Goal: Task Accomplishment & Management: Use online tool/utility

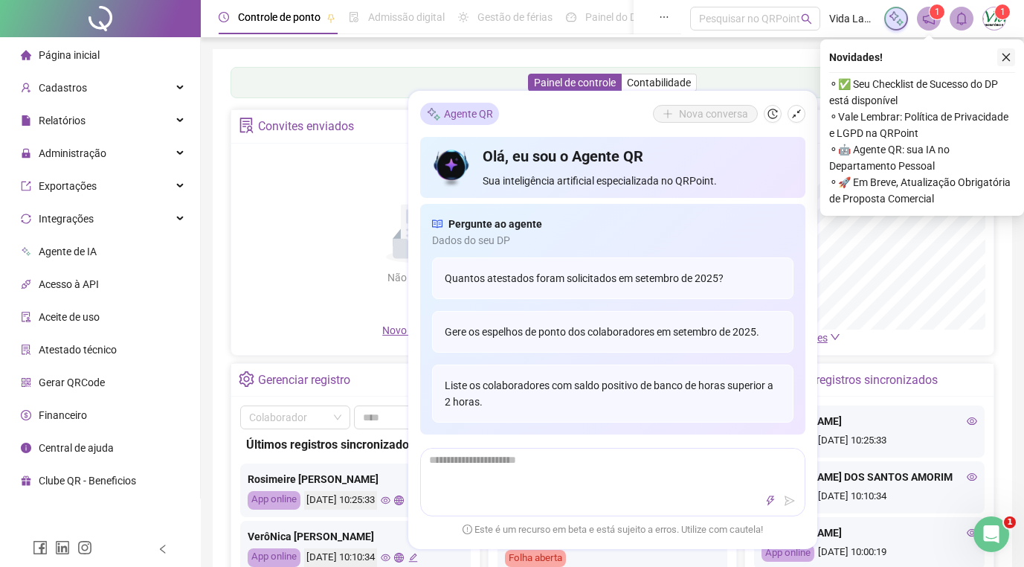
click at [1004, 56] on icon "close" at bounding box center [1006, 57] width 10 height 10
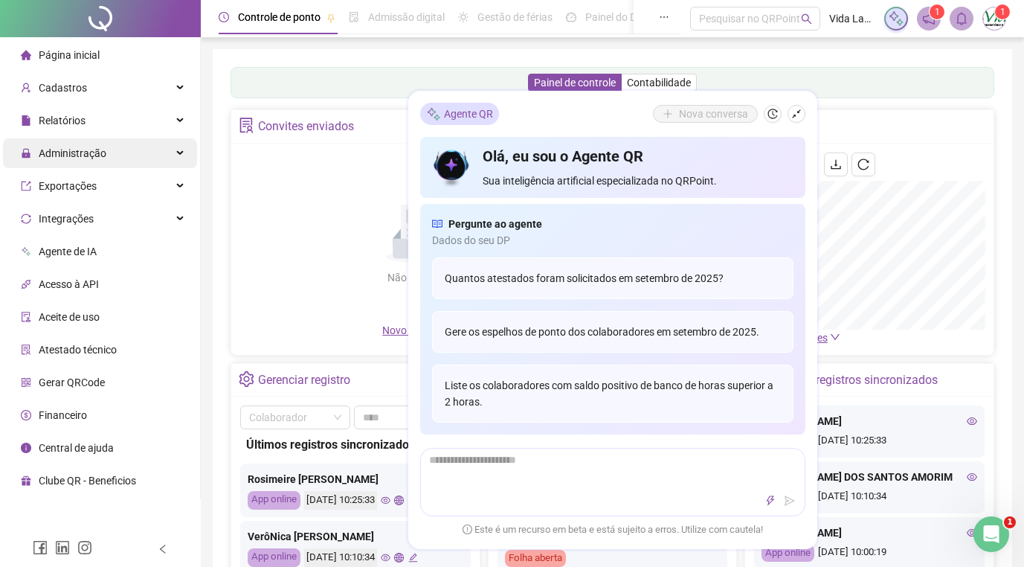
click at [90, 150] on span "Administração" at bounding box center [73, 153] width 68 height 12
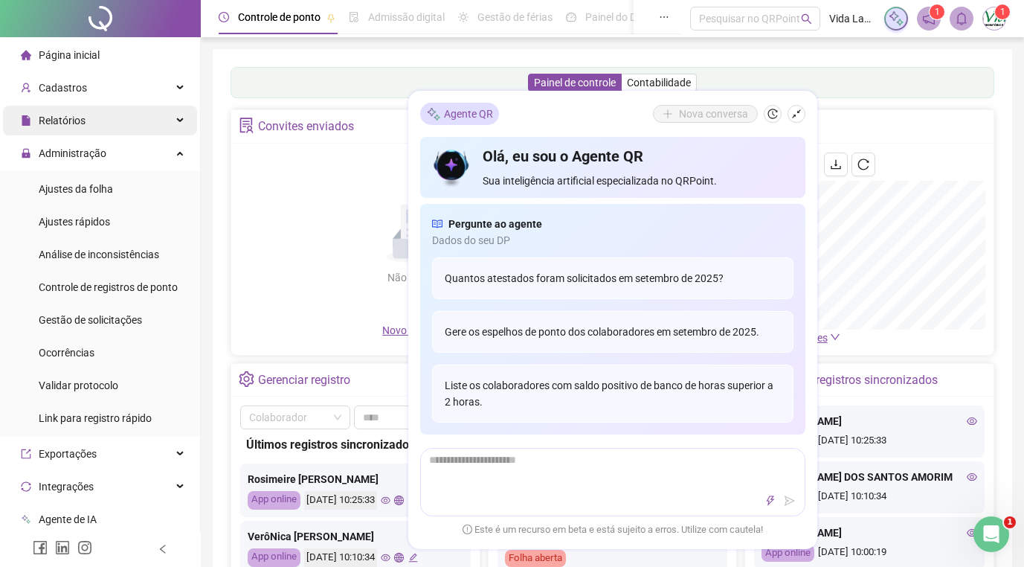
click at [122, 117] on div "Relatórios" at bounding box center [100, 121] width 194 height 30
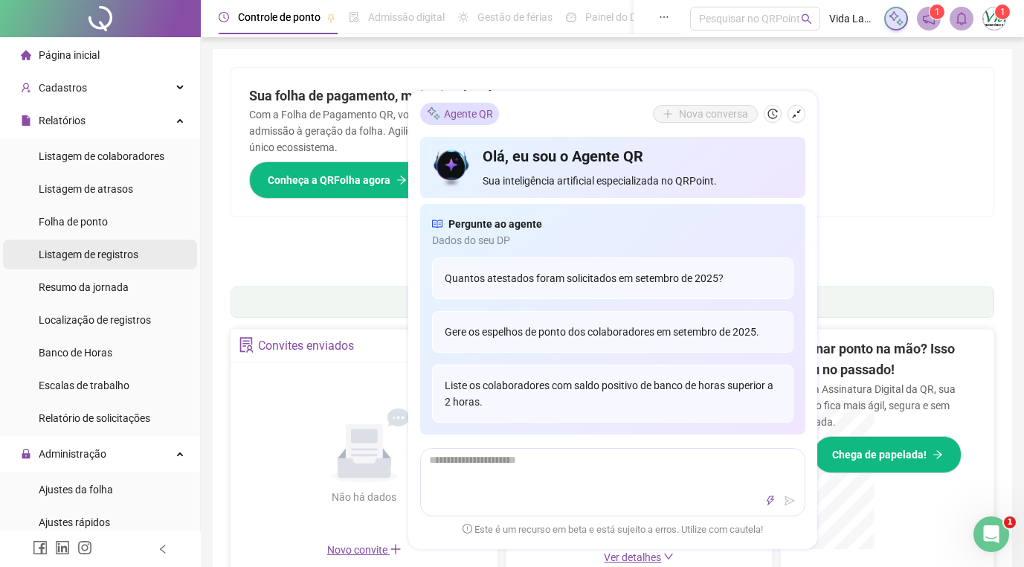
click at [117, 257] on span "Listagem de registros" at bounding box center [89, 254] width 100 height 12
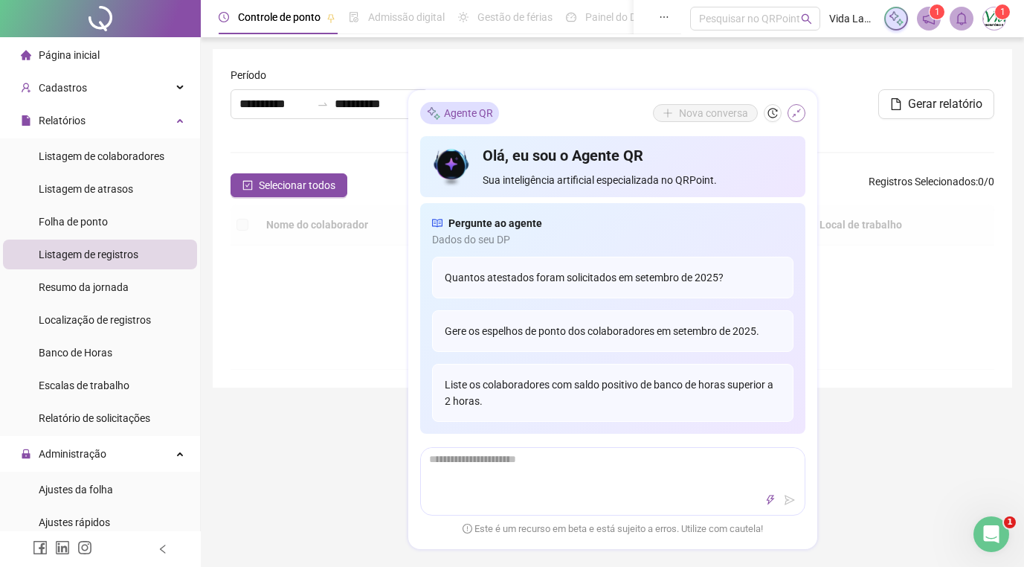
click at [791, 114] on icon "shrink" at bounding box center [796, 114] width 10 height 10
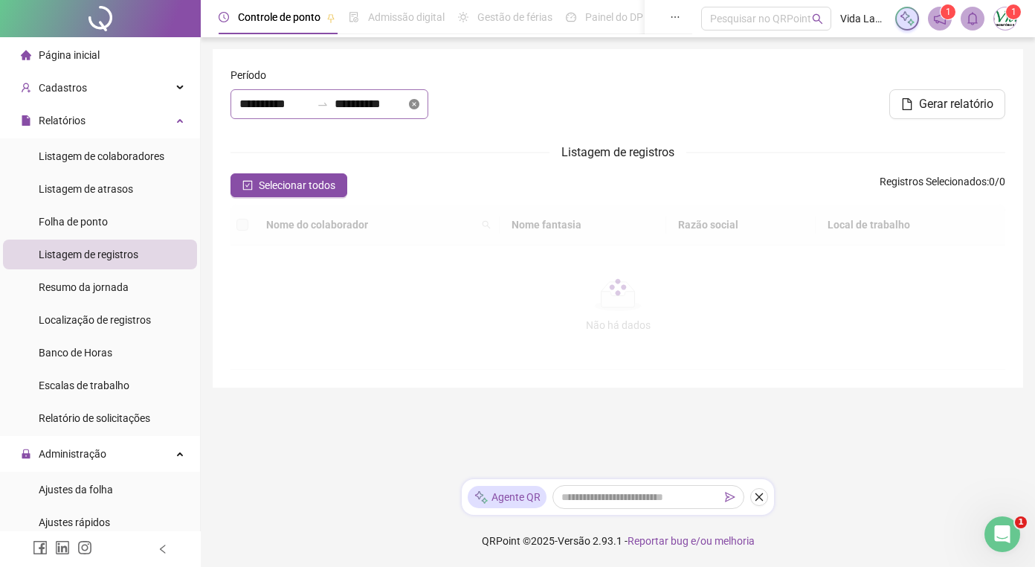
click at [419, 100] on icon "close-circle" at bounding box center [414, 104] width 10 height 10
click at [406, 103] on input at bounding box center [370, 104] width 71 height 18
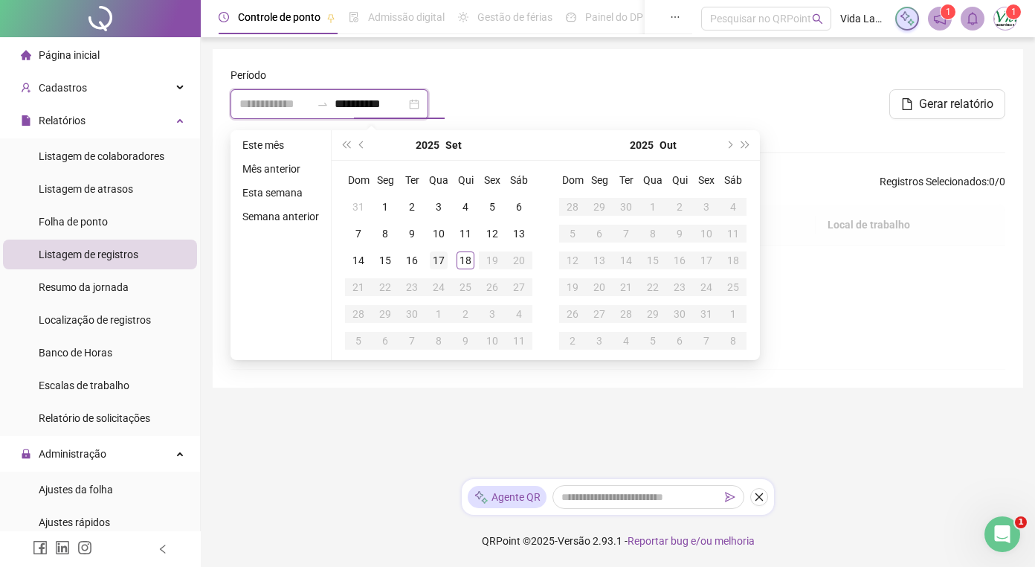
type input "**********"
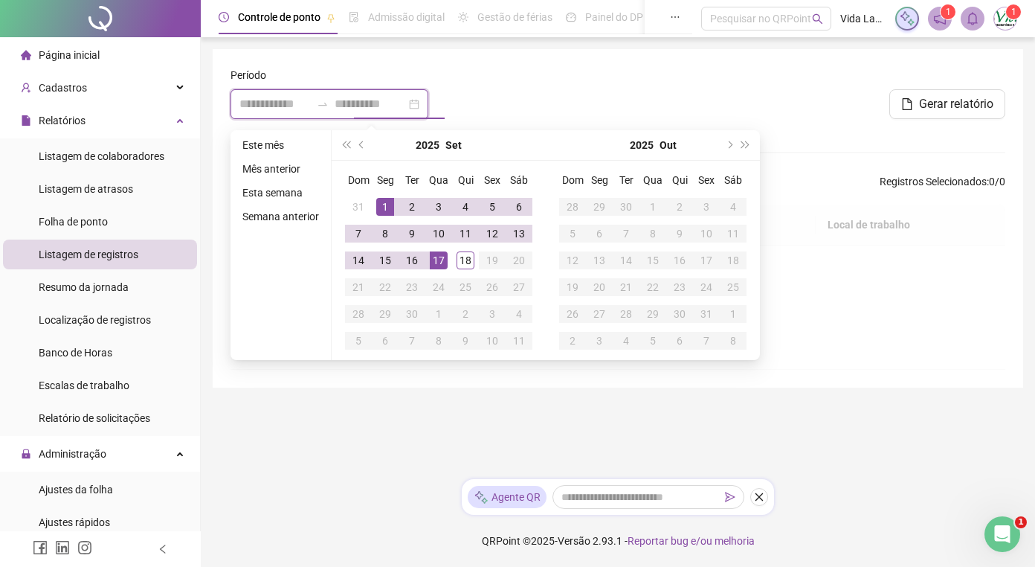
type input "**********"
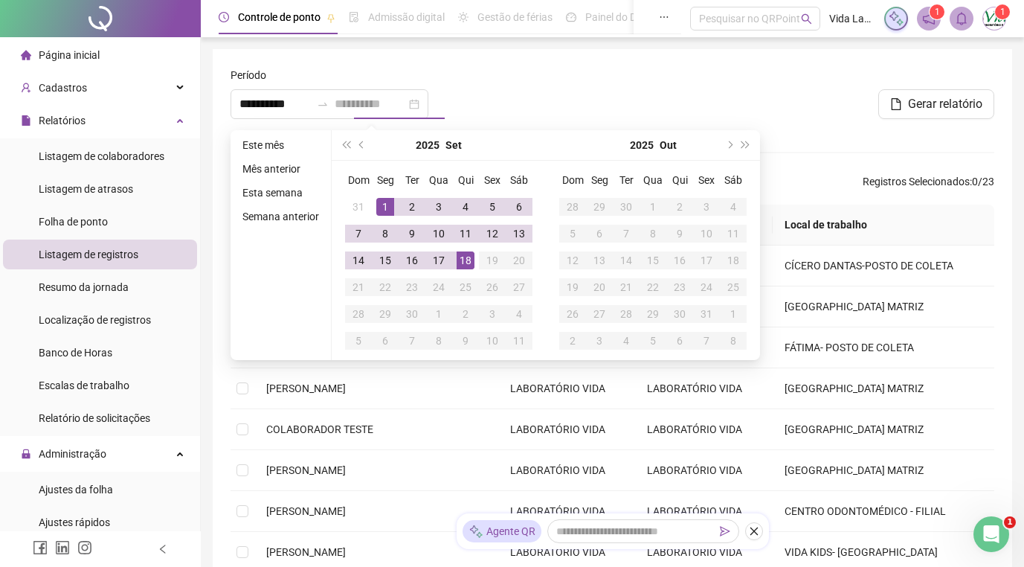
click at [461, 256] on div "18" at bounding box center [465, 260] width 18 height 18
type input "**********"
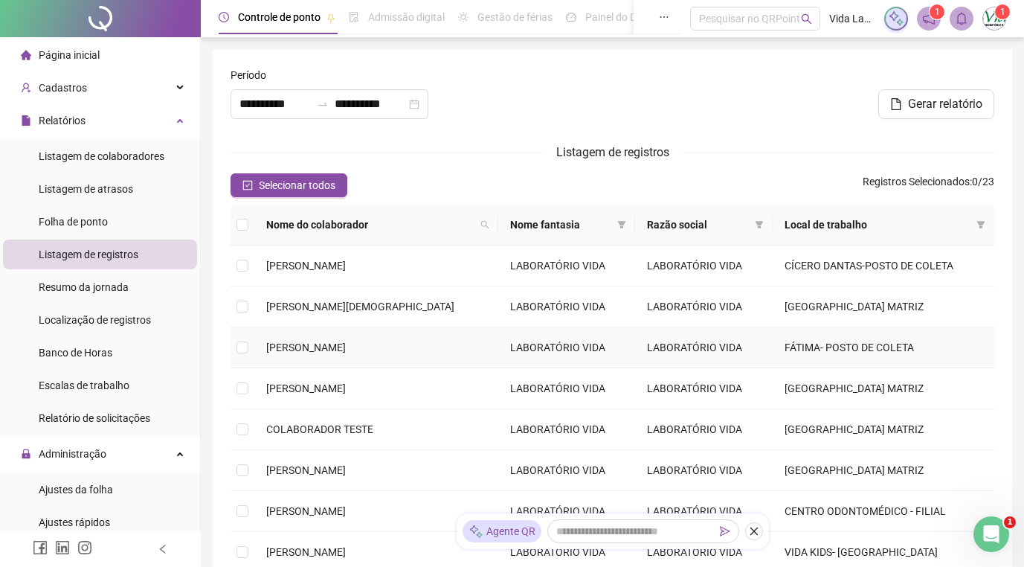
scroll to position [253, 0]
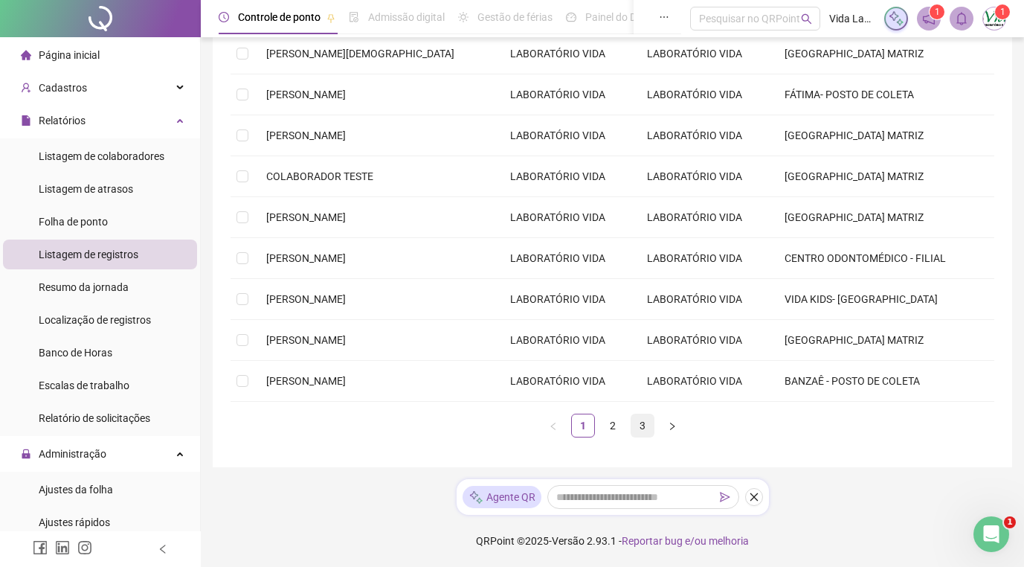
click at [640, 425] on link "3" at bounding box center [642, 425] width 22 height 22
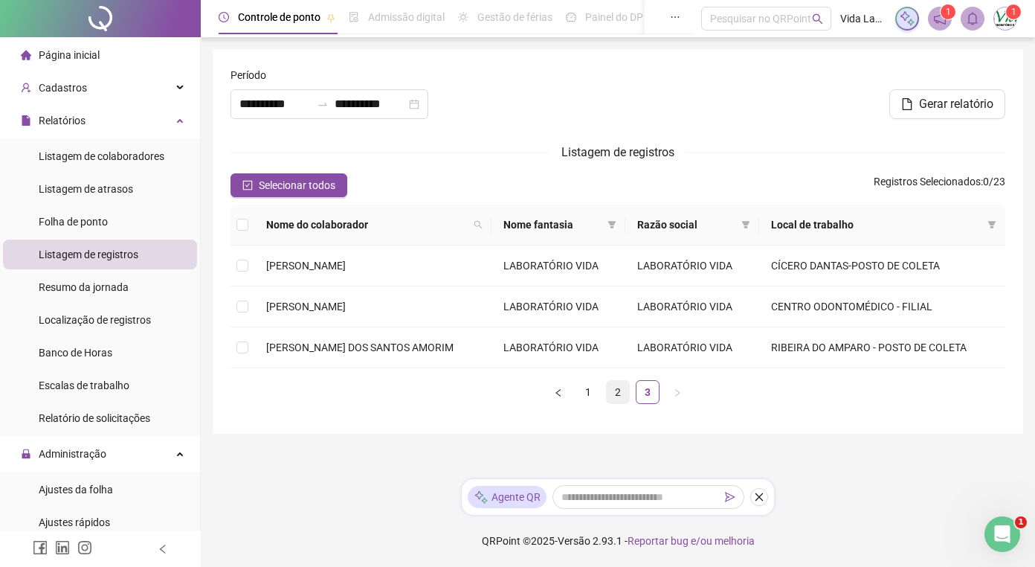
click at [616, 390] on link "2" at bounding box center [618, 392] width 22 height 22
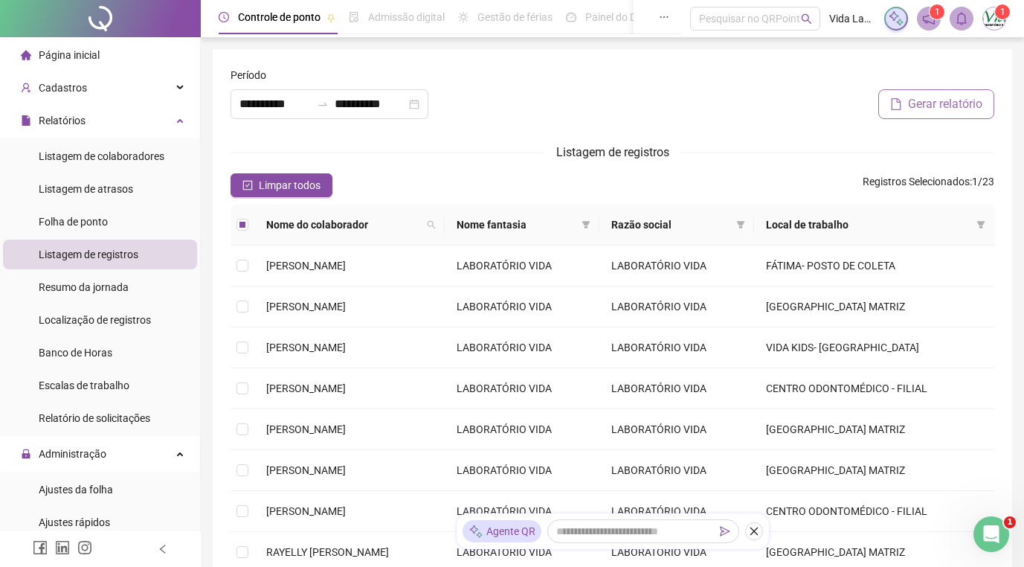
click at [911, 96] on span "Gerar relatório" at bounding box center [945, 104] width 74 height 18
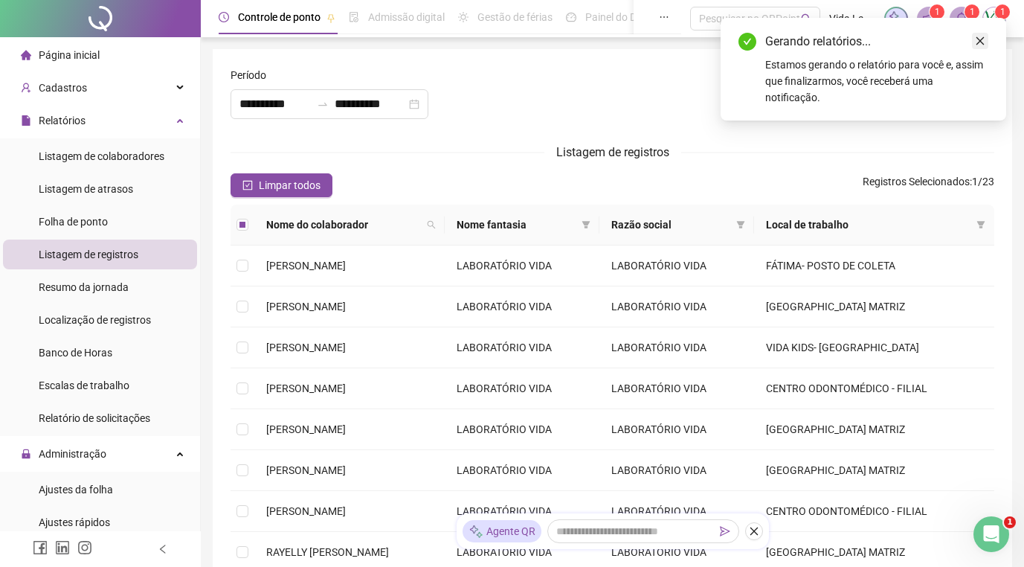
click at [982, 39] on icon "close" at bounding box center [980, 41] width 8 height 8
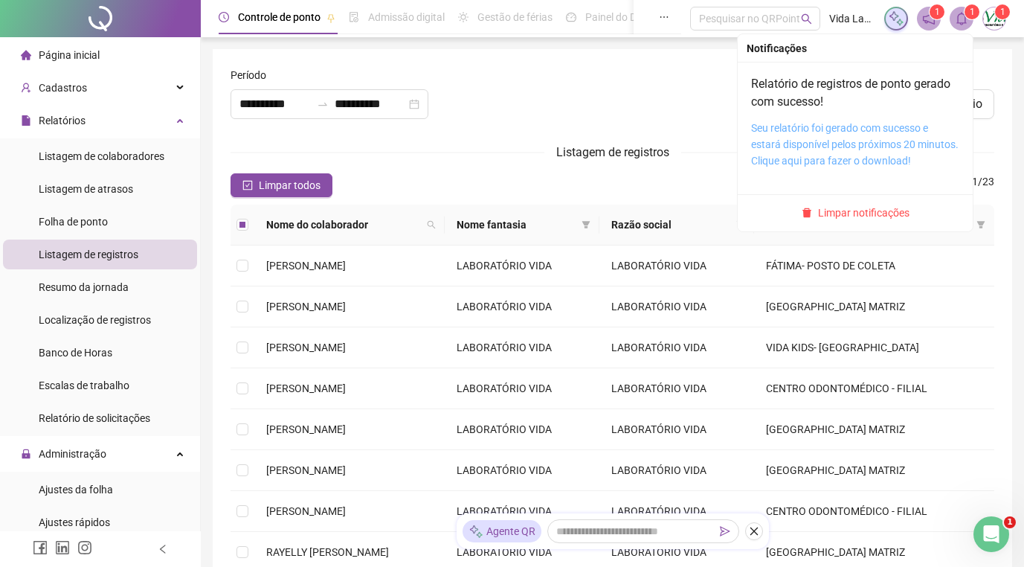
click at [845, 143] on link "Seu relatório foi gerado com sucesso e estará disponível pelos próximos 20 minu…" at bounding box center [854, 144] width 207 height 45
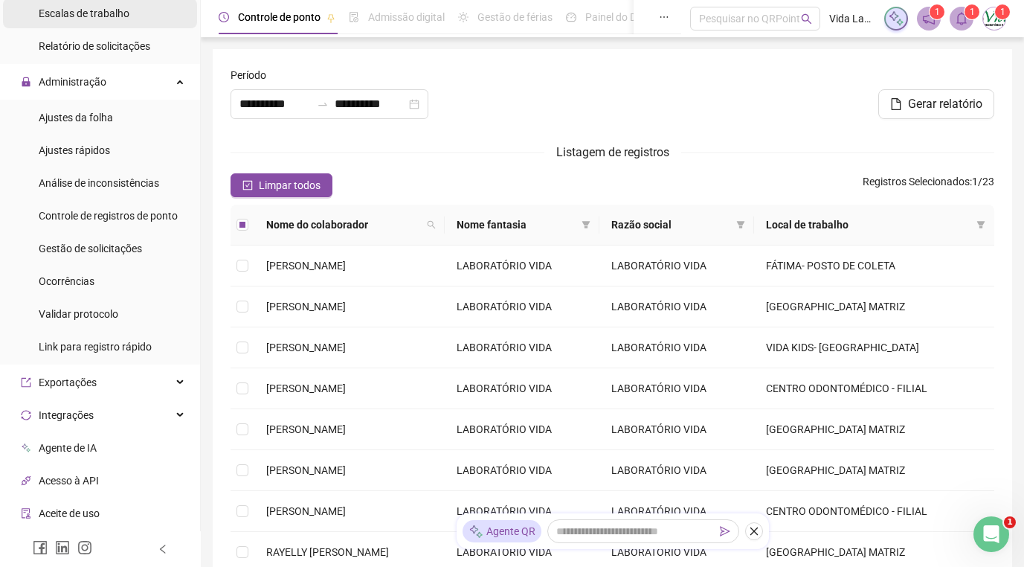
scroll to position [446, 0]
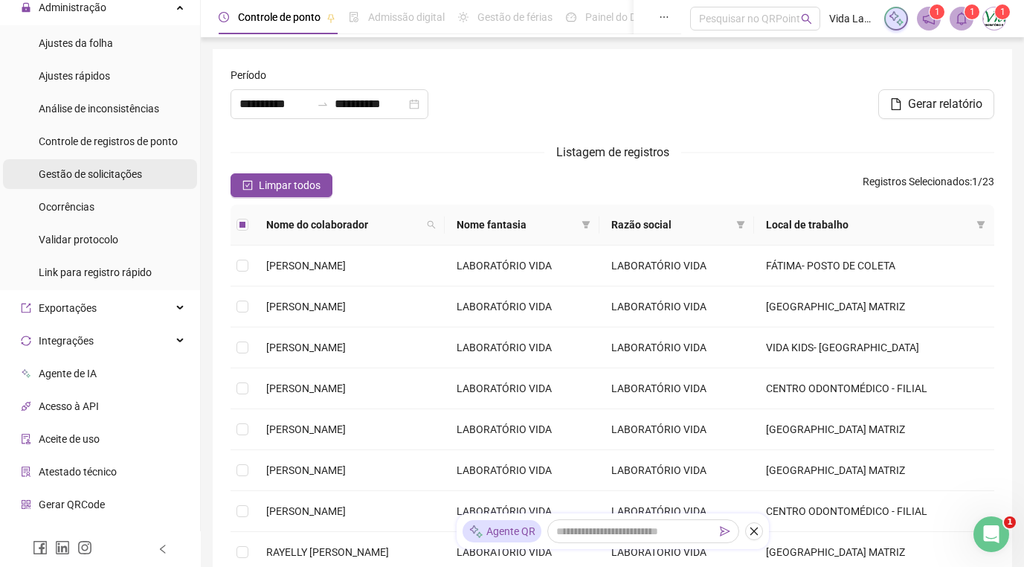
click at [99, 178] on span "Gestão de solicitações" at bounding box center [90, 174] width 103 height 12
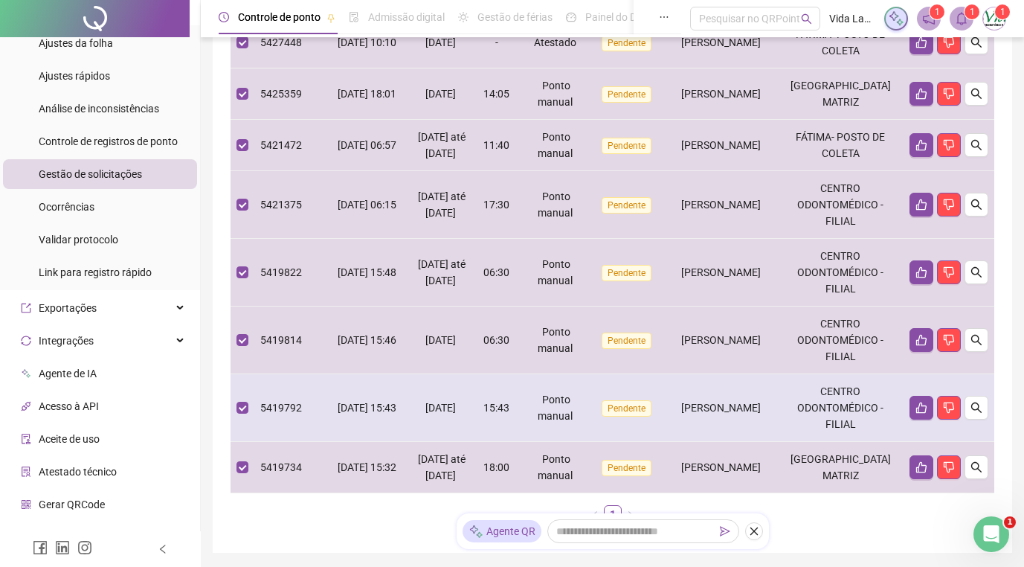
scroll to position [297, 0]
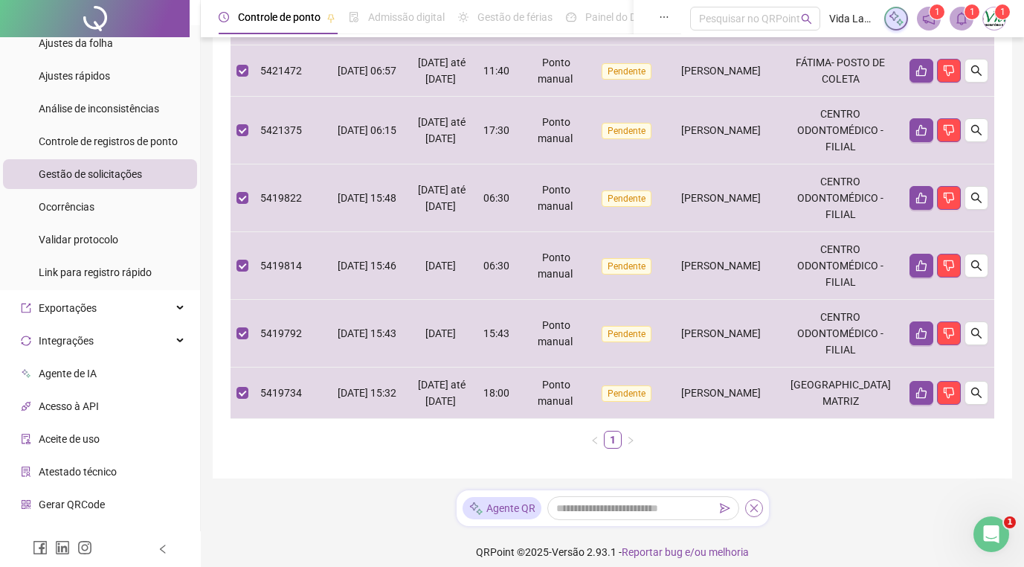
click at [753, 517] on button "button" at bounding box center [754, 508] width 18 height 18
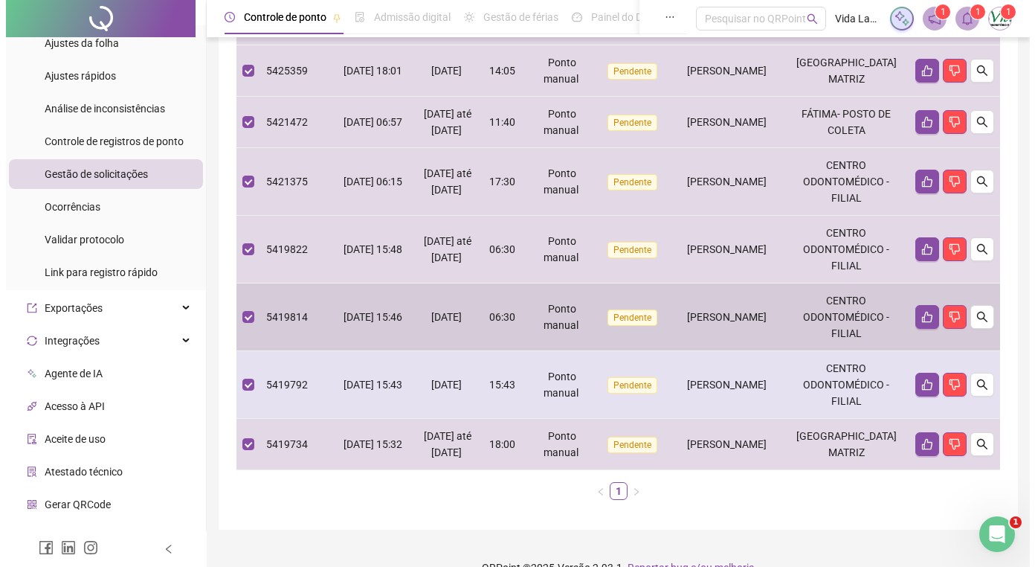
scroll to position [172, 0]
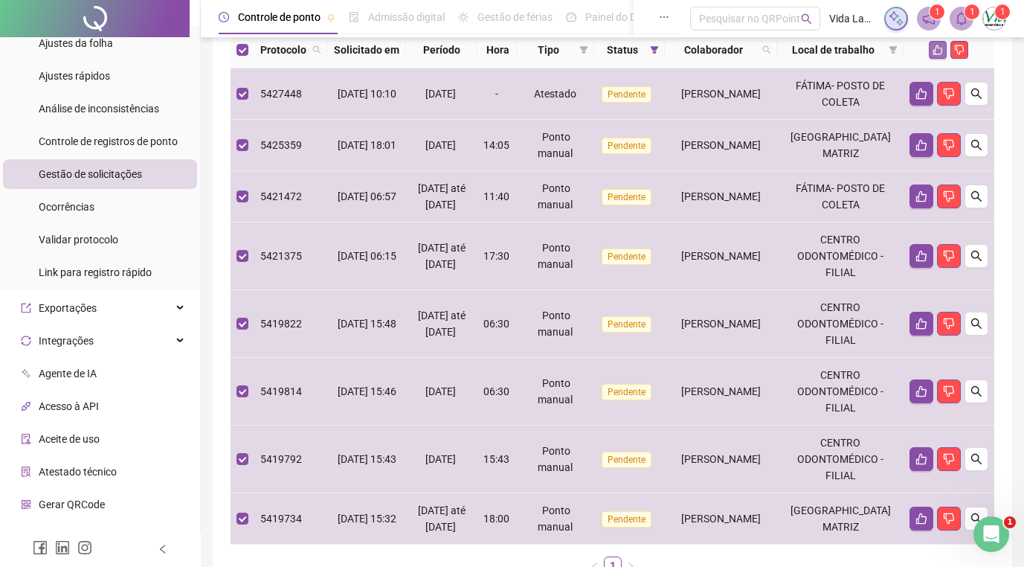
click at [938, 55] on icon "like" at bounding box center [938, 50] width 10 height 10
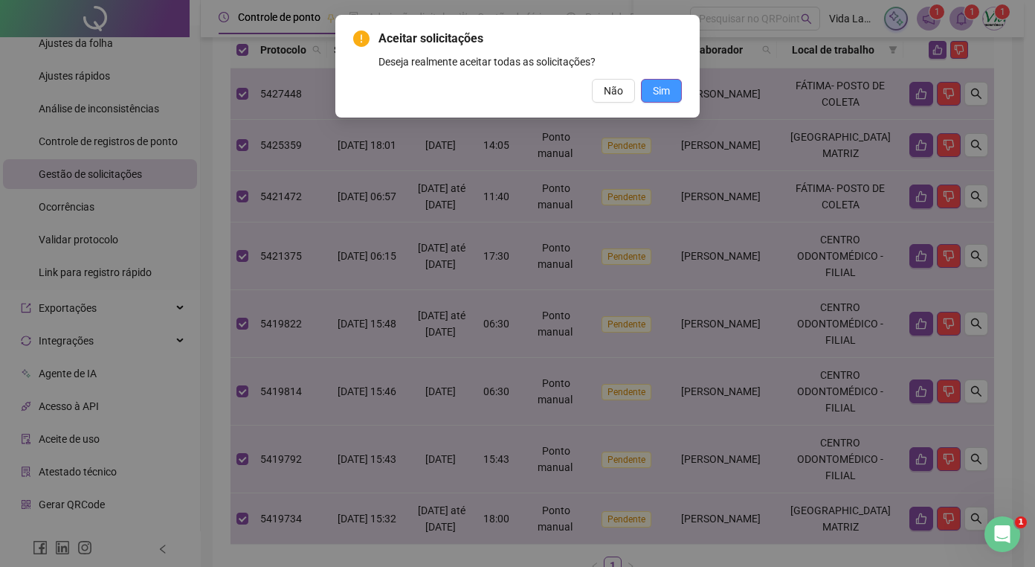
click at [671, 87] on button "Sim" at bounding box center [661, 91] width 41 height 24
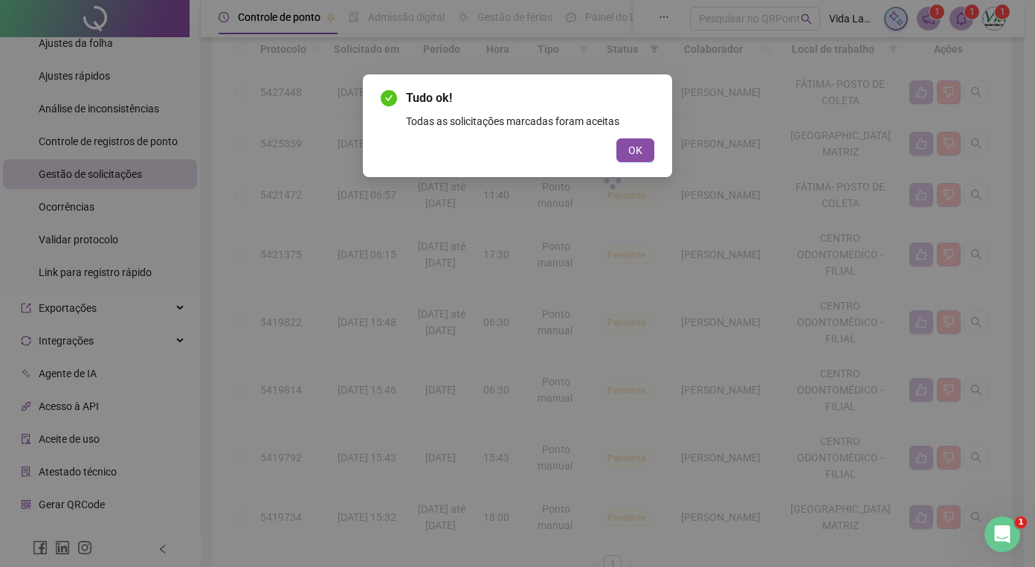
scroll to position [0, 0]
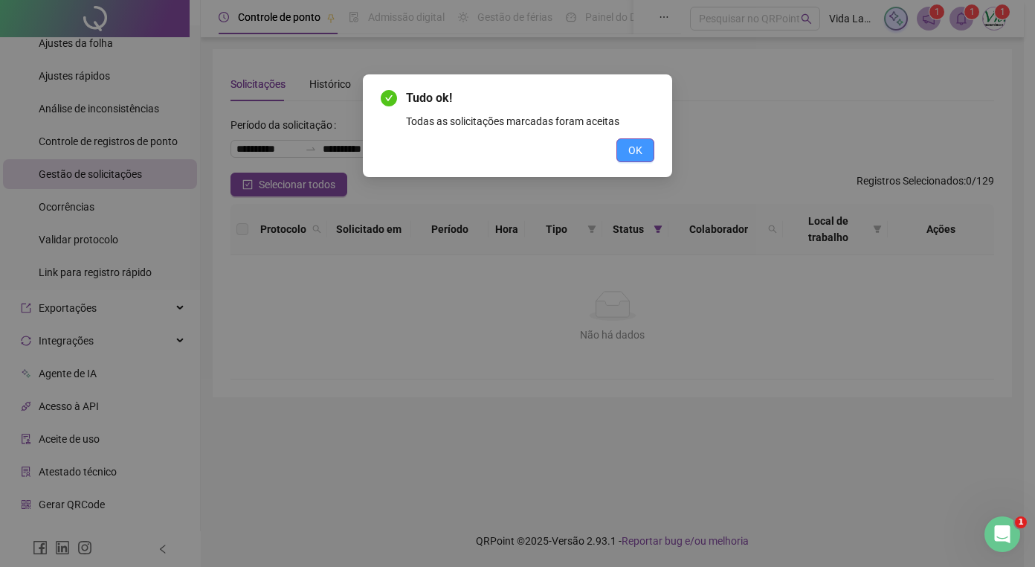
click at [636, 149] on span "OK" at bounding box center [635, 150] width 14 height 16
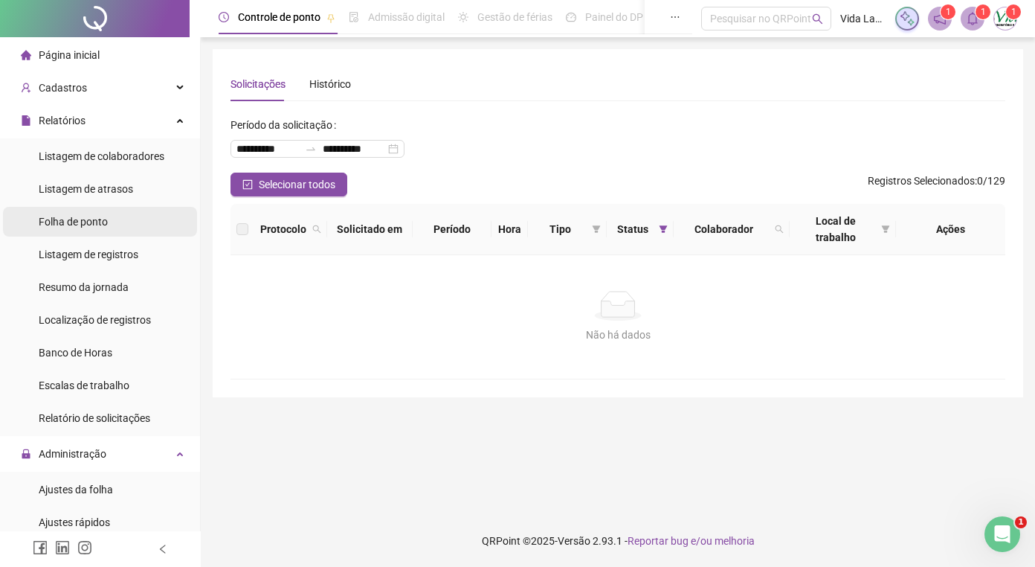
click at [88, 222] on span "Folha de ponto" at bounding box center [73, 222] width 69 height 12
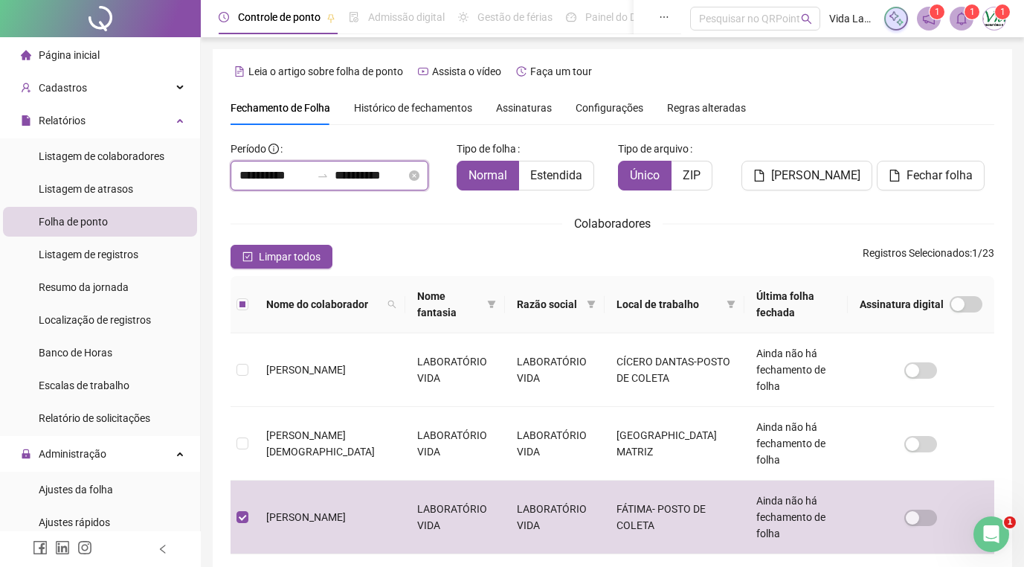
click at [406, 179] on input "**********" at bounding box center [370, 176] width 71 height 18
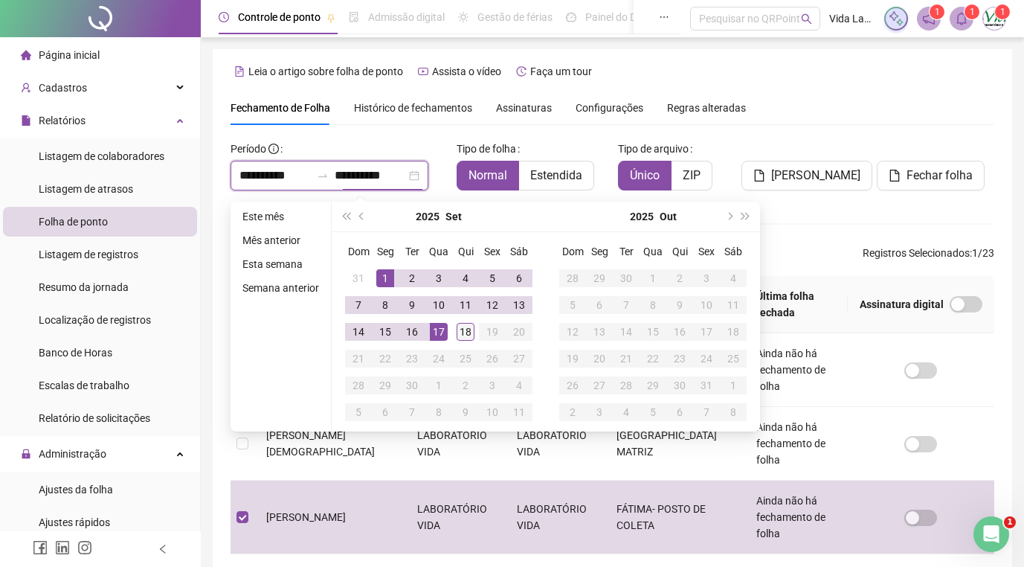
type input "**********"
click at [465, 332] on div "18" at bounding box center [465, 332] width 18 height 18
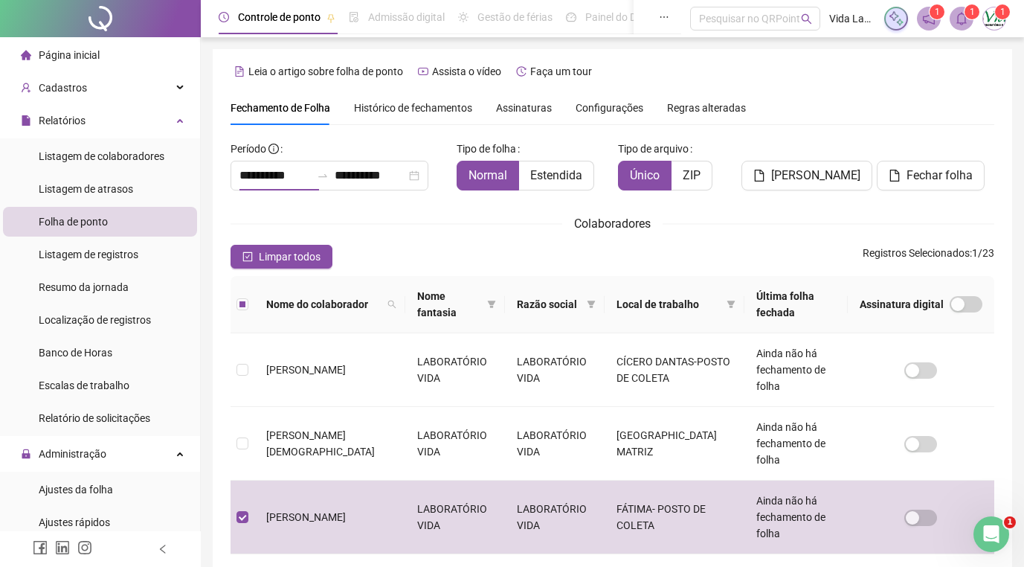
type input "**********"
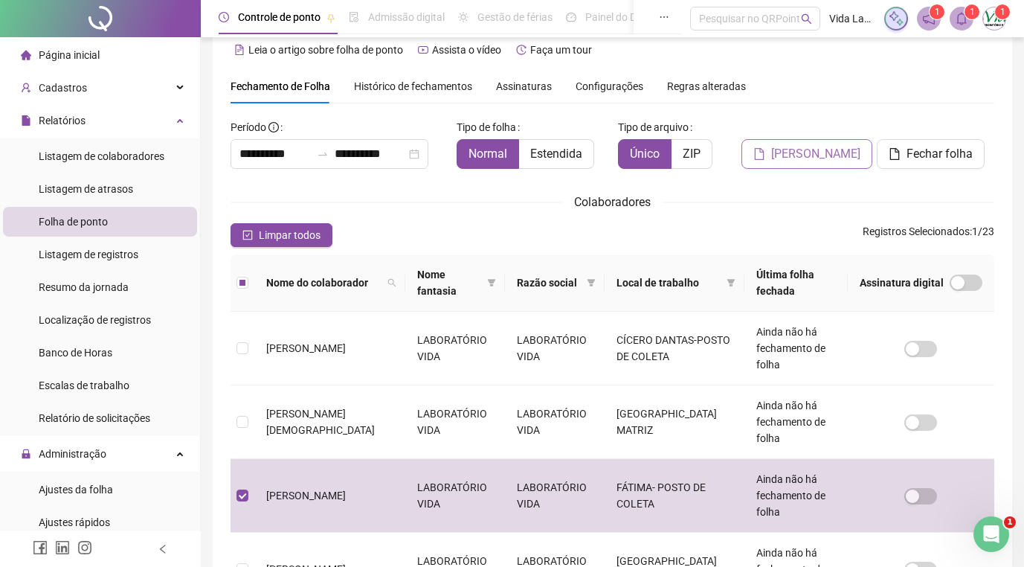
click at [816, 153] on span "[PERSON_NAME]" at bounding box center [815, 154] width 89 height 18
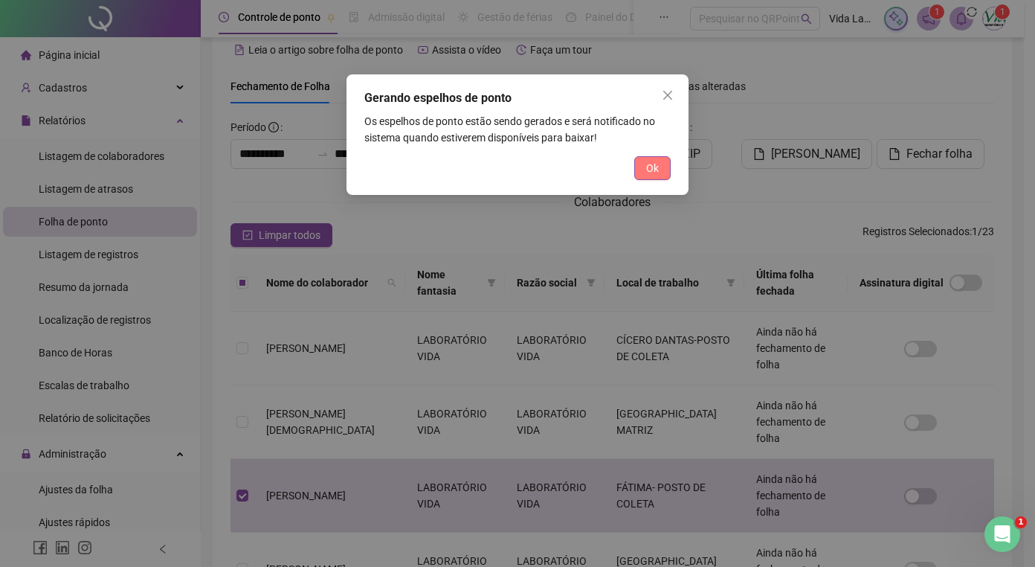
click at [665, 173] on button "Ok" at bounding box center [652, 168] width 36 height 24
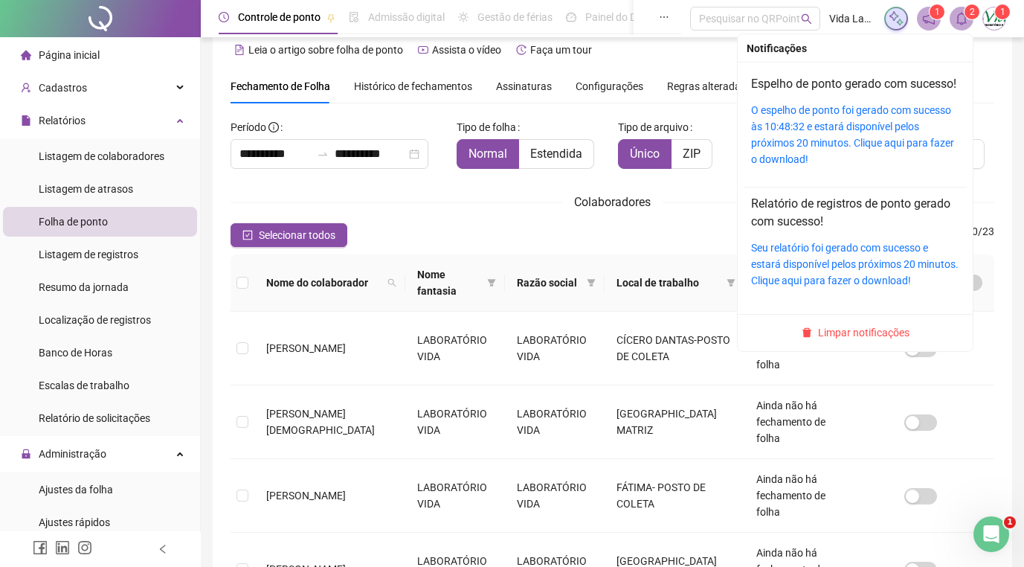
click at [961, 20] on icon "bell" at bounding box center [961, 18] width 13 height 13
click at [842, 141] on link "O espelho de ponto foi gerado com sucesso às 10:48:32 e estará disponível pelos…" at bounding box center [852, 134] width 203 height 61
